Goal: Communication & Community: Answer question/provide support

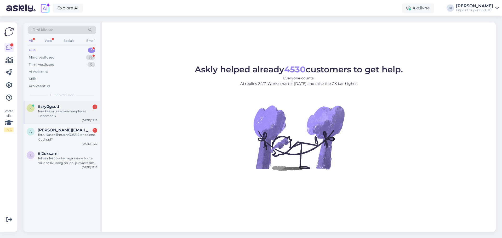
click at [70, 108] on div "#zry0gsud 1" at bounding box center [68, 106] width 60 height 5
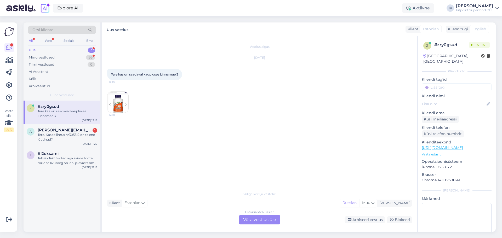
click at [249, 217] on div "Estonian to Russian Võta vestlus üle" at bounding box center [259, 219] width 41 height 9
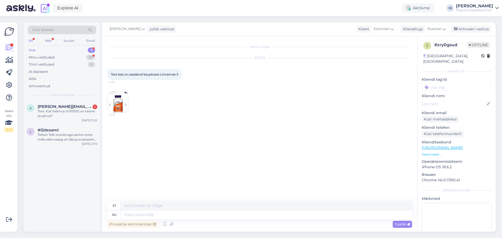
click at [117, 108] on img at bounding box center [118, 102] width 21 height 21
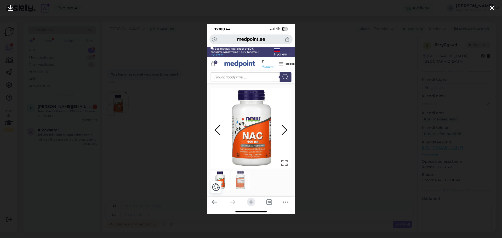
click at [249, 146] on img at bounding box center [251, 119] width 88 height 191
click at [493, 8] on icon at bounding box center [492, 8] width 4 height 7
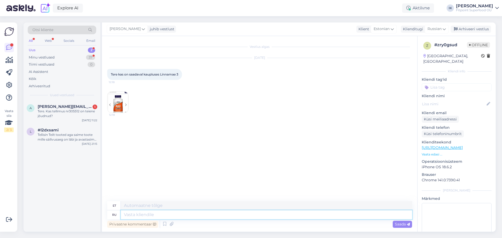
click at [151, 216] on textarea at bounding box center [267, 215] width 292 height 9
type textarea "tERE"
type textarea "tere!"
type textarea "t"
type textarea "Tere!"
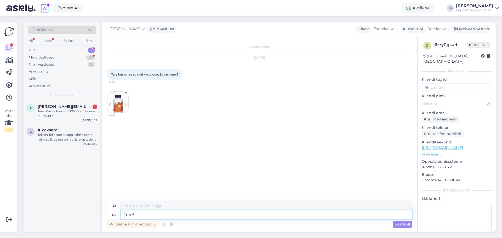
type textarea "Tere!"
type textarea "Jah?"
type textarea "Jah"
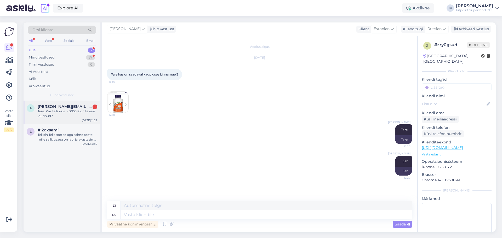
click at [55, 113] on div "Tere. Kas tellimus nr305512 on teiene jõudnud?" at bounding box center [68, 113] width 60 height 9
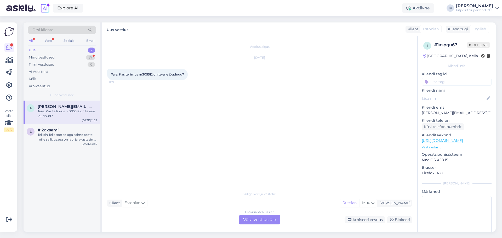
click at [255, 218] on div "Estonian to Russian Võta vestlus üle" at bounding box center [259, 219] width 41 height 9
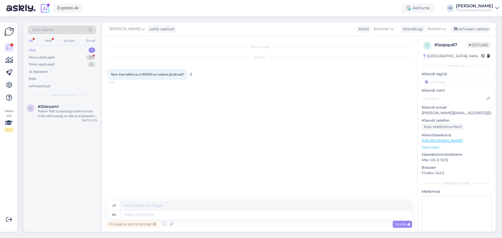
click at [192, 75] on icon at bounding box center [191, 74] width 1 height 3
click at [200, 83] on link "Show Russian translation" at bounding box center [215, 83] width 52 height 7
click at [141, 214] on textarea at bounding box center [267, 215] width 292 height 9
type textarea "Пр"
type textarea "Pr"
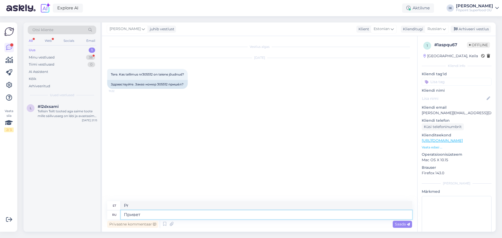
type textarea "Привет!"
type textarea "Tere!"
type textarea "Готовится"
type textarea "Ettevalmistamisel"
type textarea "Готовится к"
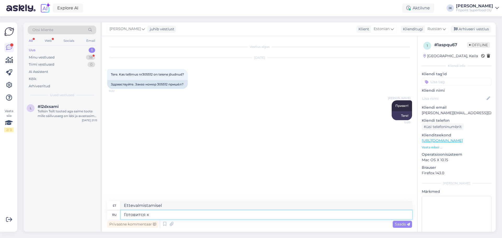
type textarea "Valmistumine"
type textarea "Готовится к отправке"
type textarea "Saatmiseks ettevalmistumine"
type textarea "Готовится к отправке."
type textarea "Saatmiseks ettevalmistumine."
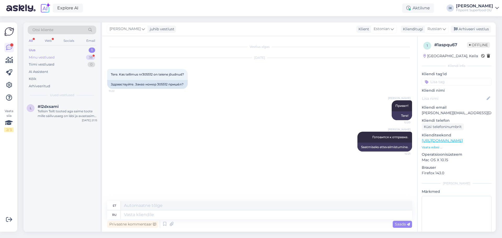
click at [38, 56] on div "Minu vestlused" at bounding box center [42, 57] width 26 height 5
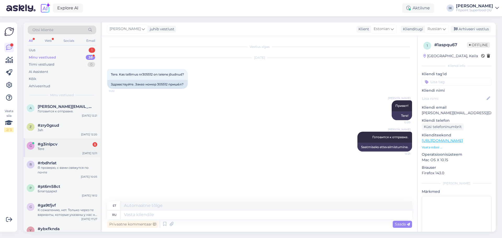
click at [60, 147] on div "Tere" at bounding box center [68, 149] width 60 height 5
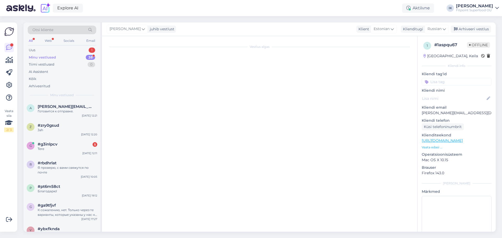
scroll to position [469, 0]
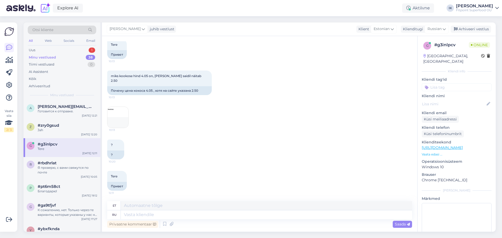
click at [117, 115] on img at bounding box center [118, 117] width 21 height 21
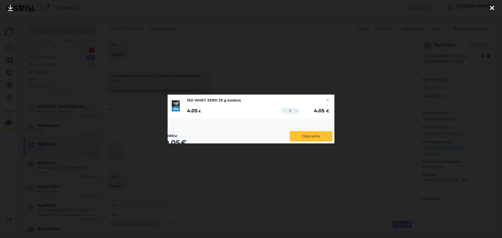
click at [329, 100] on img at bounding box center [251, 119] width 167 height 49
click at [327, 100] on img at bounding box center [251, 119] width 167 height 49
click at [491, 8] on icon at bounding box center [492, 8] width 4 height 7
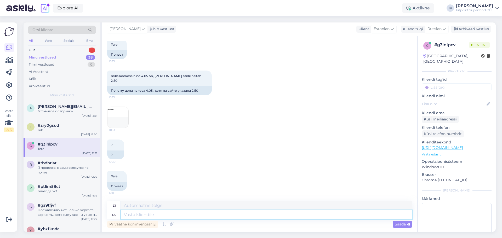
click at [163, 216] on textarea at bounding box center [267, 215] width 292 height 9
type textarea "Привет!"
type textarea "Tere!"
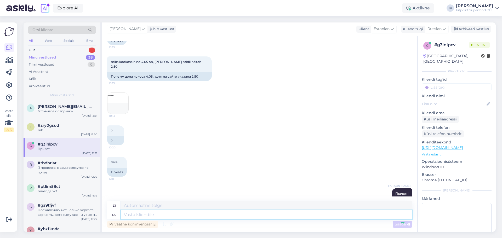
scroll to position [501, 0]
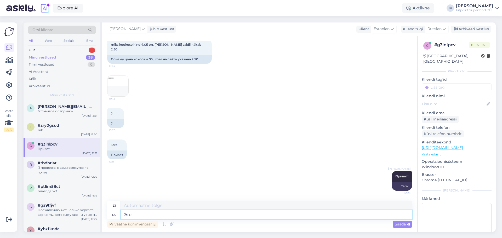
type textarea "Это о"
type textarea "See"
type textarea "Это ошибка"
type textarea "See on viga"
type textarea "Это ошибка,"
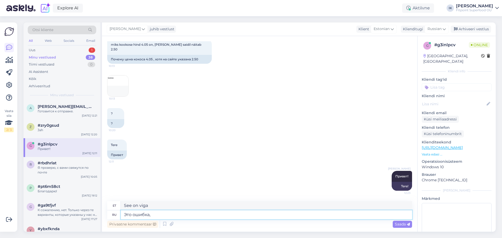
type textarea "See on viga,"
type textarea "Это ошибка, сейчас"
type textarea "See on nüüd [PERSON_NAME]"
type textarea "Это ошибка, сейчас исправим"
type textarea "See on viga, parandame selle kohe."
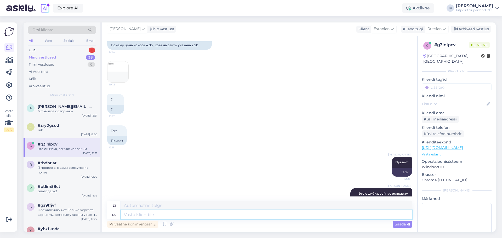
scroll to position [532, 0]
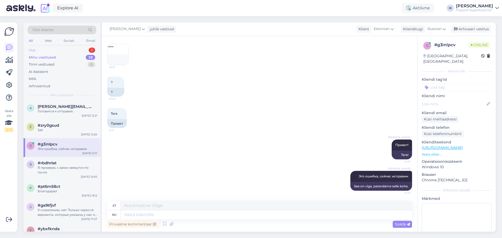
click at [40, 51] on div "Uus 1" at bounding box center [62, 50] width 69 height 7
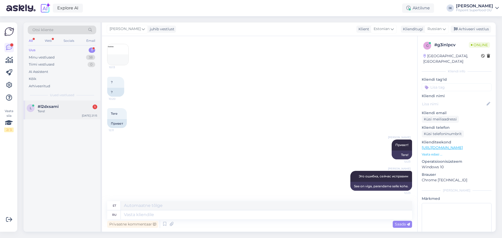
click at [63, 104] on div "l #l2dxsami 1 Tere! [DATE] 21:15" at bounding box center [62, 110] width 77 height 19
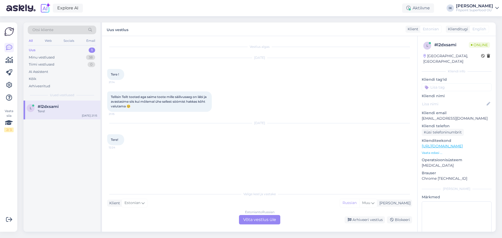
click at [255, 220] on div "Estonian to Russian Võta vestlus üle" at bounding box center [259, 219] width 41 height 9
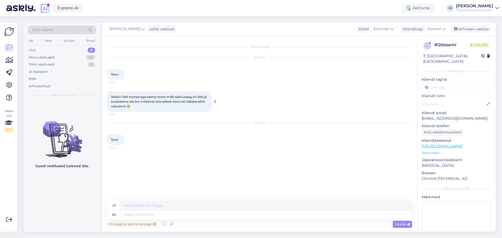
click at [216, 102] on icon at bounding box center [215, 101] width 1 height 3
click at [223, 112] on link "Show Russian translation" at bounding box center [240, 110] width 52 height 7
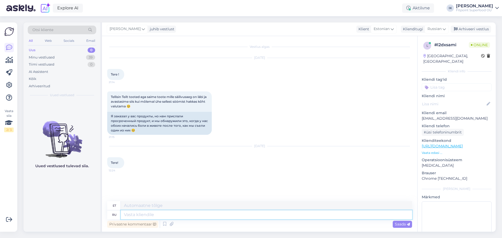
click at [135, 216] on textarea at bounding box center [267, 215] width 292 height 9
type textarea "Привет!"
type textarea "Tere!"
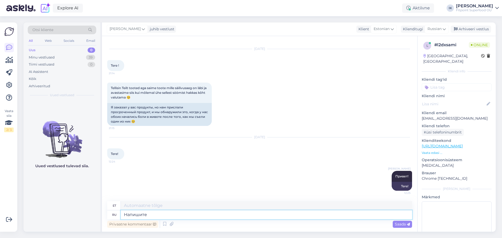
type textarea "Напишите"
type textarea "Kirjuta"
type textarea "Напишите пожалуйста"
type textarea "Palun kirjutage"
type textarea "Напишите пожалуйста нам н"
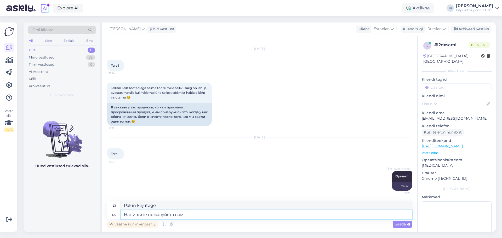
type textarea "Palun kirjutage meile"
type textarea "Напишите пожалуйста нам на п"
type textarea "Palun kirjutage meile aadressil"
type textarea "Напишите пожалуйста нам на поч"
type textarea "Palun kirjutage meile e-posti teel"
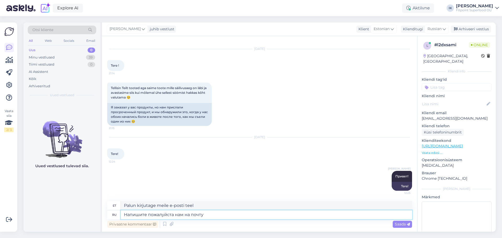
paste textarea "[DOMAIN_NAME][EMAIL_ADDRESS][DOMAIN_NAME]"
type textarea "Напишите пожалуйста нам на почту [DOMAIN_NAME][EMAIL_ADDRESS][DOMAIN_NAME]"
type textarea "Palun kirjutage meile aadressil [DOMAIN_NAME][EMAIL_ADDRESS][DOMAIN_NAME]"
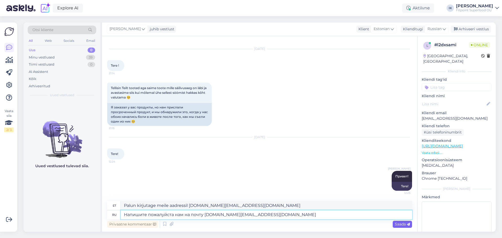
type textarea "Напишите пожалуйста нам на почту [DOMAIN_NAME][EMAIL_ADDRESS][DOMAIN_NAME]"
click at [400, 227] on span "Saada" at bounding box center [402, 224] width 15 height 5
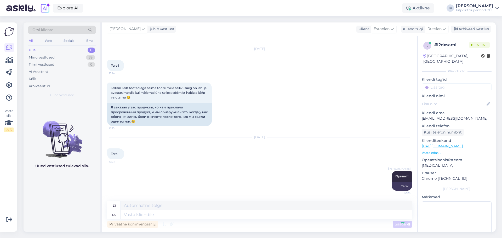
scroll to position [45, 0]
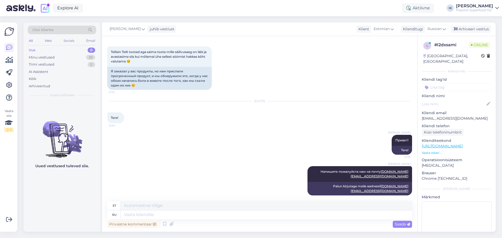
click at [40, 50] on div "Uus 0" at bounding box center [62, 50] width 69 height 7
click at [61, 57] on div "Minu vestlused 39" at bounding box center [62, 57] width 69 height 7
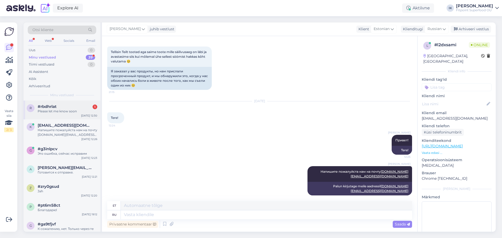
click at [63, 112] on div "Please let me know soon" at bounding box center [68, 111] width 60 height 5
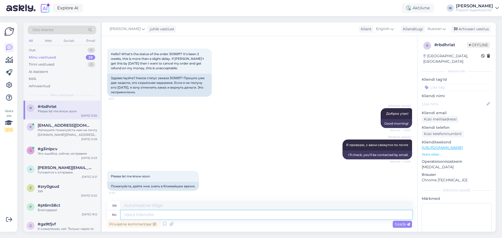
click at [135, 218] on textarea at bounding box center [267, 215] width 292 height 9
type textarea "Да"
type textarea "Yes"
type textarea "Да,"
type textarea "Yes,"
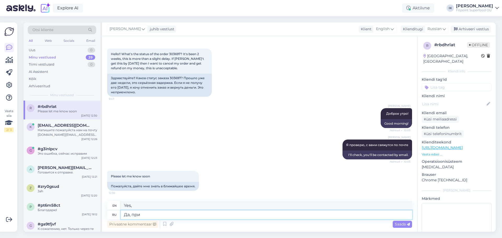
type textarea "Да, при"
type textarea "Yes, when"
type textarea "Да, при первой"
type textarea "Yes, at first"
type textarea "Да, при первой же"
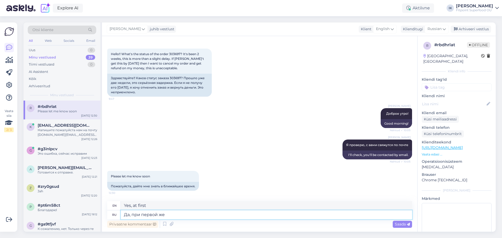
type textarea "Yes, at the first"
type textarea "Да, при первой же возможности"
type textarea "Yes, at the first opportunity"
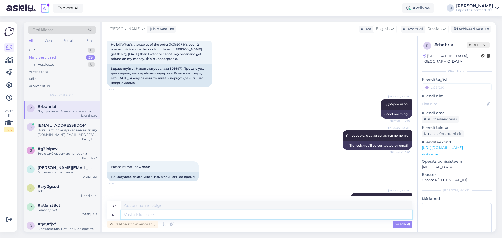
scroll to position [369, 0]
